Goal: Transaction & Acquisition: Book appointment/travel/reservation

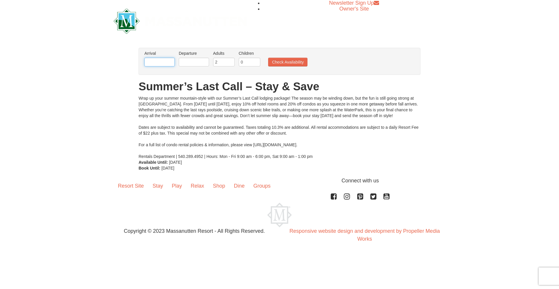
click at [164, 65] on input "text" at bounding box center [159, 62] width 30 height 9
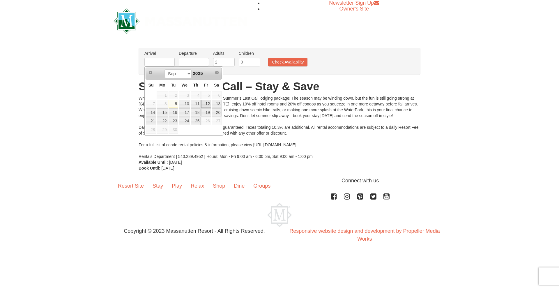
click at [206, 104] on link "12" at bounding box center [206, 104] width 10 height 8
type input "[DATE]"
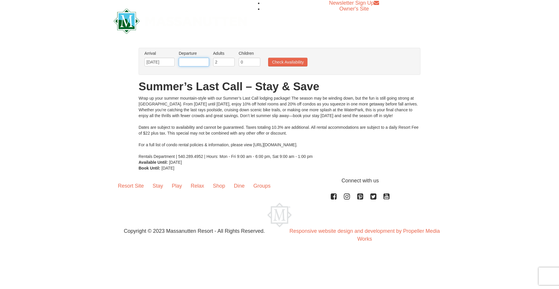
click at [191, 60] on input "text" at bounding box center [194, 62] width 30 height 9
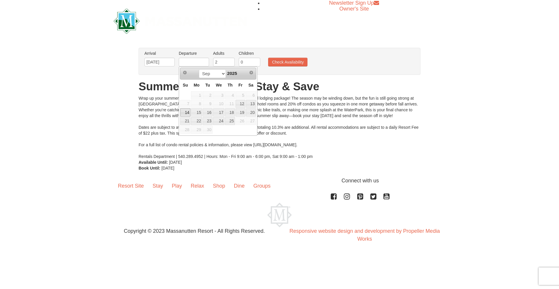
click at [185, 111] on link "14" at bounding box center [185, 112] width 10 height 8
type input "[DATE]"
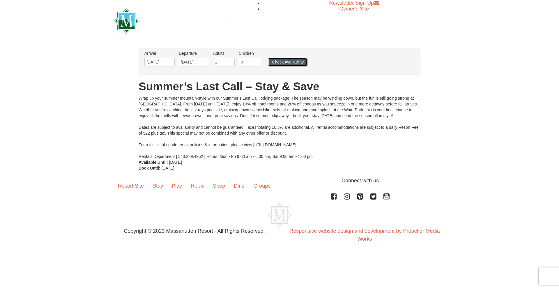
click at [272, 65] on button "Check Availability" at bounding box center [287, 62] width 39 height 9
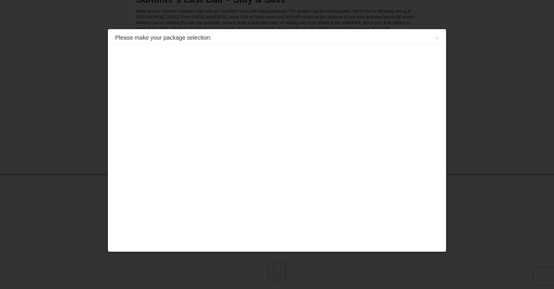
scroll to position [98, 0]
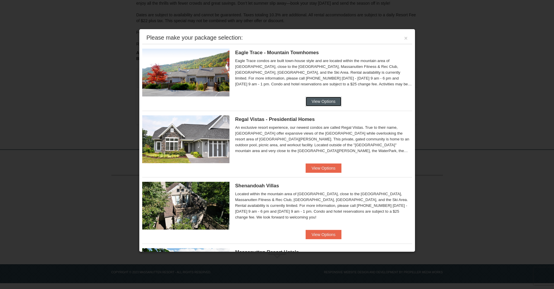
click at [337, 98] on button "View Options" at bounding box center [324, 101] width 36 height 9
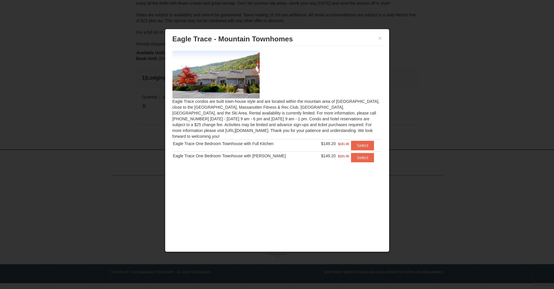
click at [361, 130] on div "Eagle Trace condos are built town-house style and are located within the mounta…" at bounding box center [277, 109] width 218 height 127
click at [363, 141] on button "Select" at bounding box center [362, 145] width 23 height 9
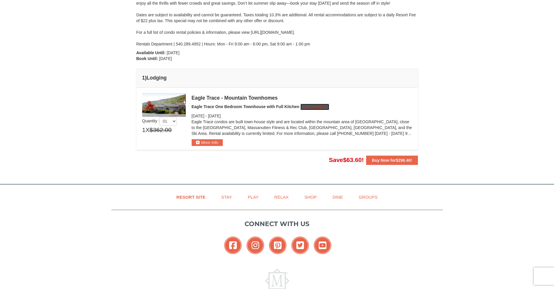
click at [308, 109] on button "Change" at bounding box center [315, 107] width 29 height 6
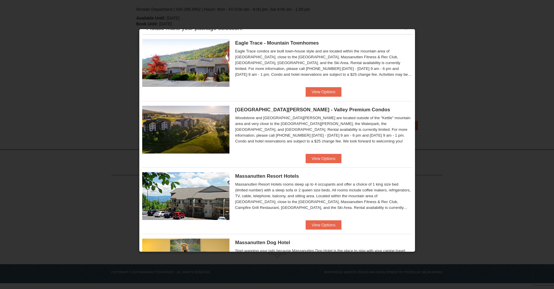
scroll to position [21, 0]
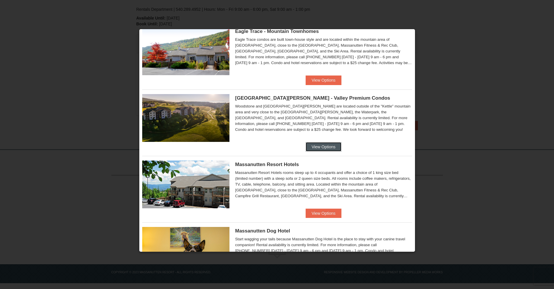
click at [322, 146] on button "View Options" at bounding box center [324, 146] width 36 height 9
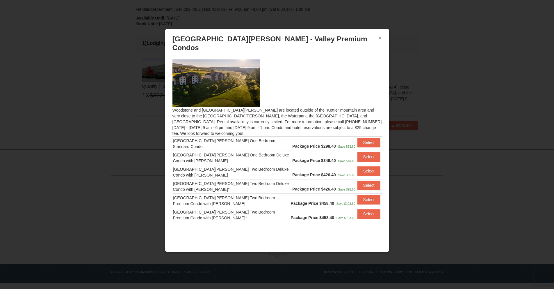
click at [380, 39] on button "×" at bounding box center [380, 38] width 3 height 6
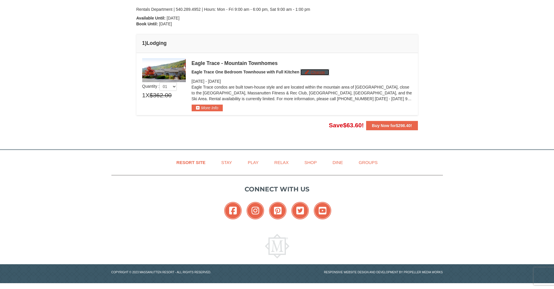
click at [318, 73] on button "Change" at bounding box center [315, 72] width 29 height 6
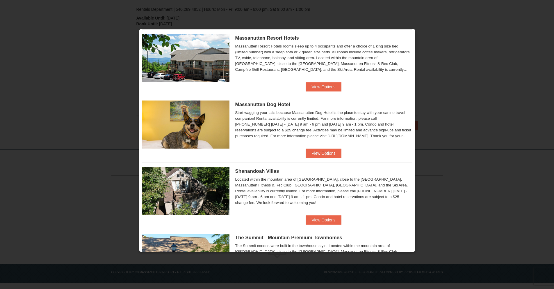
scroll to position [144, 0]
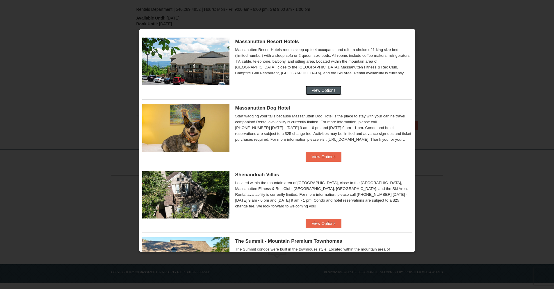
click at [316, 89] on button "View Options" at bounding box center [324, 90] width 36 height 9
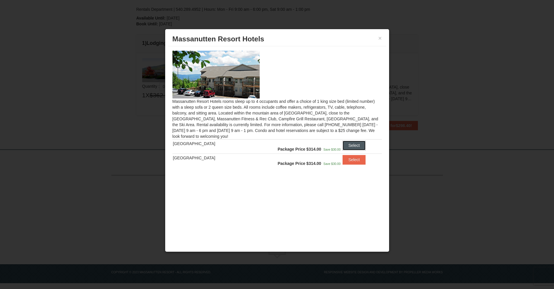
click at [355, 143] on button "Select" at bounding box center [354, 145] width 23 height 9
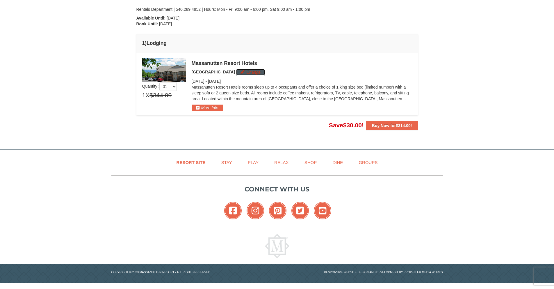
click at [241, 70] on button "Change" at bounding box center [250, 72] width 29 height 6
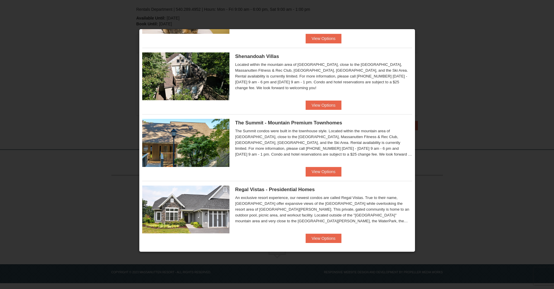
scroll to position [267, 0]
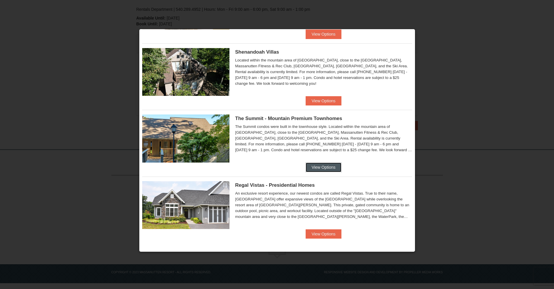
click at [336, 164] on button "View Options" at bounding box center [324, 166] width 36 height 9
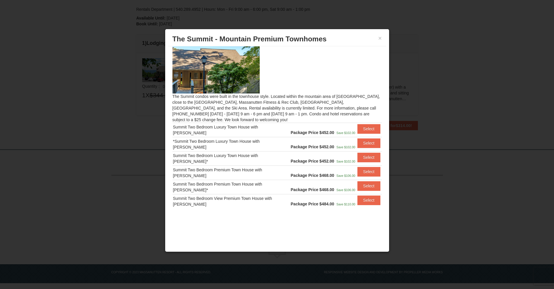
scroll to position [6, 0]
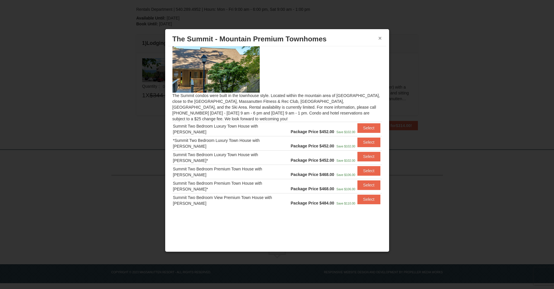
click at [380, 38] on button "×" at bounding box center [380, 38] width 3 height 6
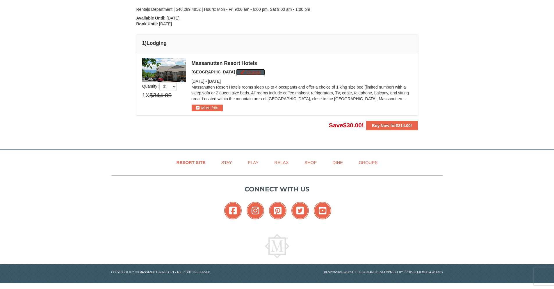
click at [246, 70] on button "Change" at bounding box center [250, 72] width 29 height 6
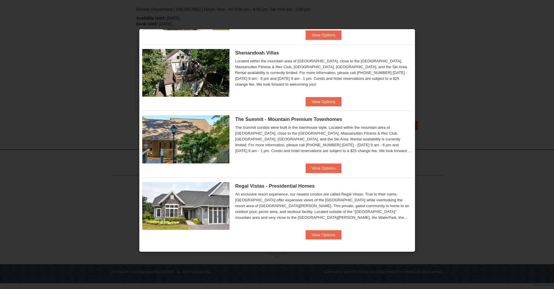
scroll to position [267, 0]
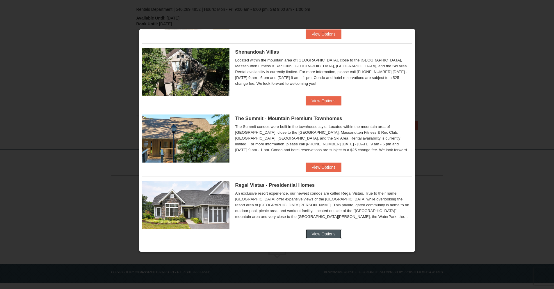
click at [337, 231] on button "View Options" at bounding box center [324, 233] width 36 height 9
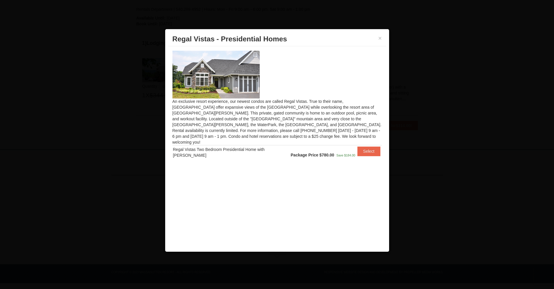
scroll to position [0, 0]
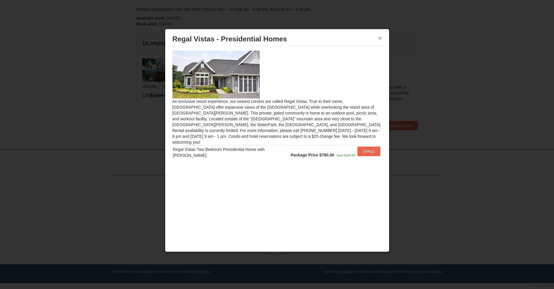
click at [380, 36] on button "×" at bounding box center [380, 38] width 3 height 6
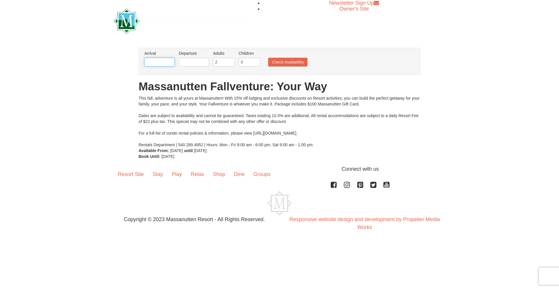
click at [164, 63] on input "text" at bounding box center [159, 62] width 30 height 9
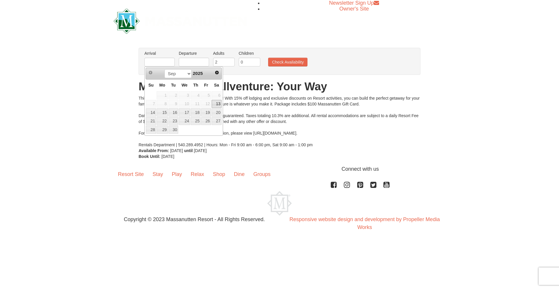
click at [206, 103] on span "12" at bounding box center [206, 104] width 10 height 8
click at [215, 104] on link "13" at bounding box center [217, 104] width 10 height 8
type input "[DATE]"
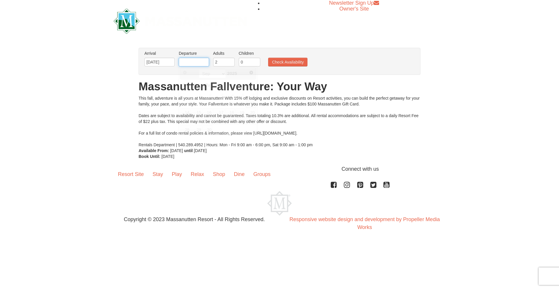
click at [188, 65] on input "text" at bounding box center [194, 62] width 30 height 9
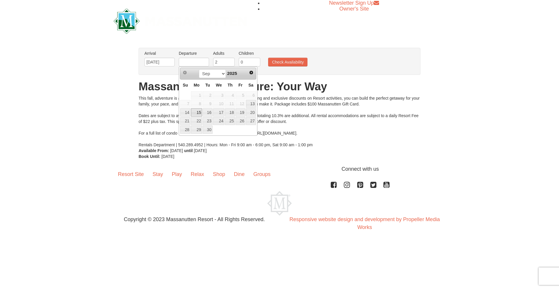
click at [193, 112] on link "15" at bounding box center [196, 112] width 11 height 8
type input "[DATE]"
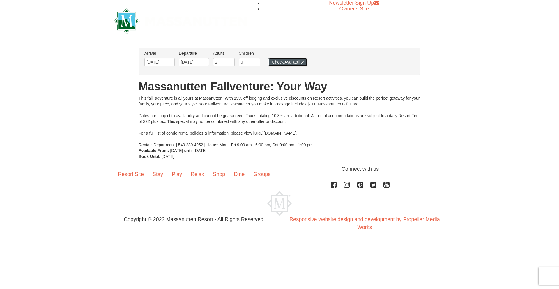
click at [272, 63] on button "Check Availability" at bounding box center [287, 62] width 39 height 9
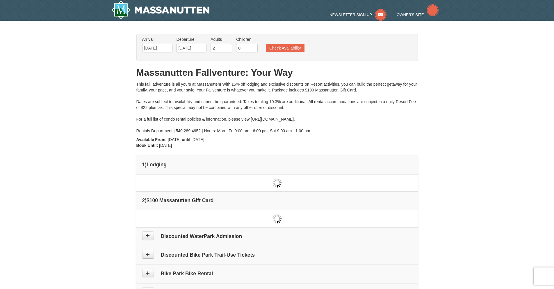
type input "[DATE]"
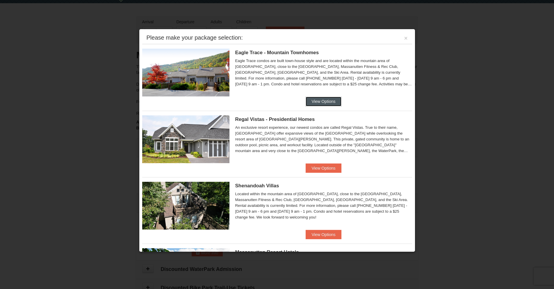
click at [309, 100] on button "View Options" at bounding box center [324, 101] width 36 height 9
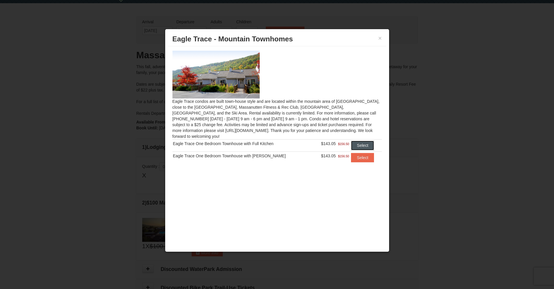
click at [358, 141] on button "Select" at bounding box center [362, 145] width 23 height 9
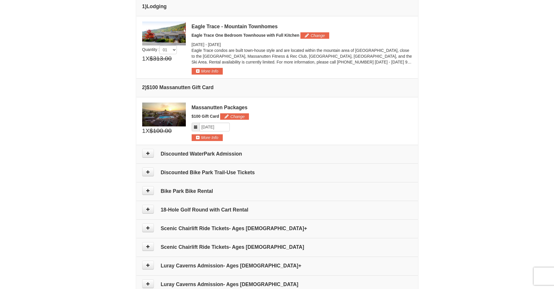
scroll to position [86, 0]
